Goal: Transaction & Acquisition: Purchase product/service

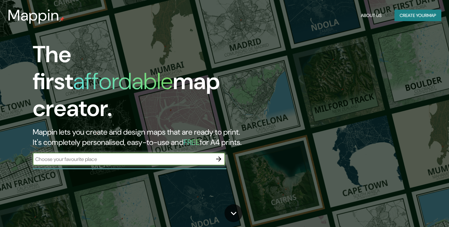
click at [53, 156] on input "text" at bounding box center [123, 159] width 180 height 7
type input "[GEOGRAPHIC_DATA]"
click at [222, 155] on icon "button" at bounding box center [219, 159] width 8 height 8
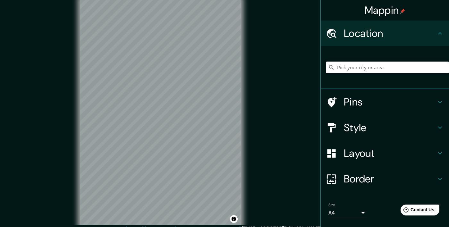
click at [385, 69] on input "Pick your city or area" at bounding box center [387, 68] width 123 height 12
click at [403, 67] on input "[GEOGRAPHIC_DATA], [GEOGRAPHIC_DATA]" at bounding box center [387, 68] width 123 height 12
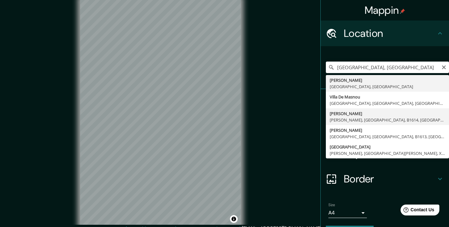
type input "[PERSON_NAME], [PERSON_NAME], [GEOGRAPHIC_DATA], B1614, [GEOGRAPHIC_DATA]"
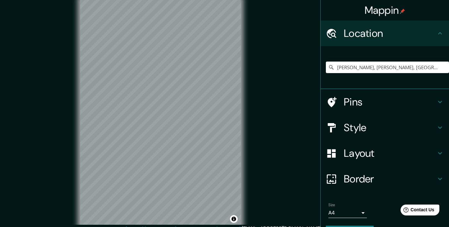
click at [444, 129] on icon at bounding box center [440, 128] width 8 height 8
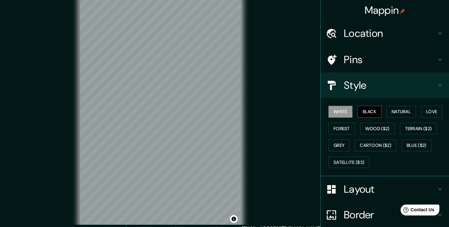
click at [375, 115] on button "Black" at bounding box center [370, 112] width 24 height 12
click at [408, 111] on button "Natural" at bounding box center [402, 112] width 30 height 12
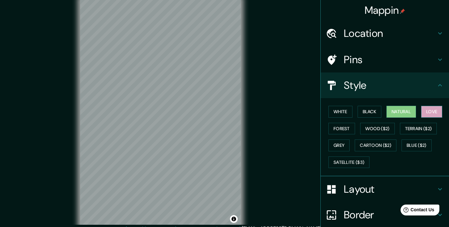
click at [435, 111] on button "Love" at bounding box center [431, 112] width 21 height 12
click at [341, 133] on button "Forest" at bounding box center [342, 129] width 27 height 12
click at [402, 116] on button "Natural" at bounding box center [402, 112] width 30 height 12
click at [373, 106] on button "Black" at bounding box center [370, 112] width 24 height 12
